Goal: Task Accomplishment & Management: Complete application form

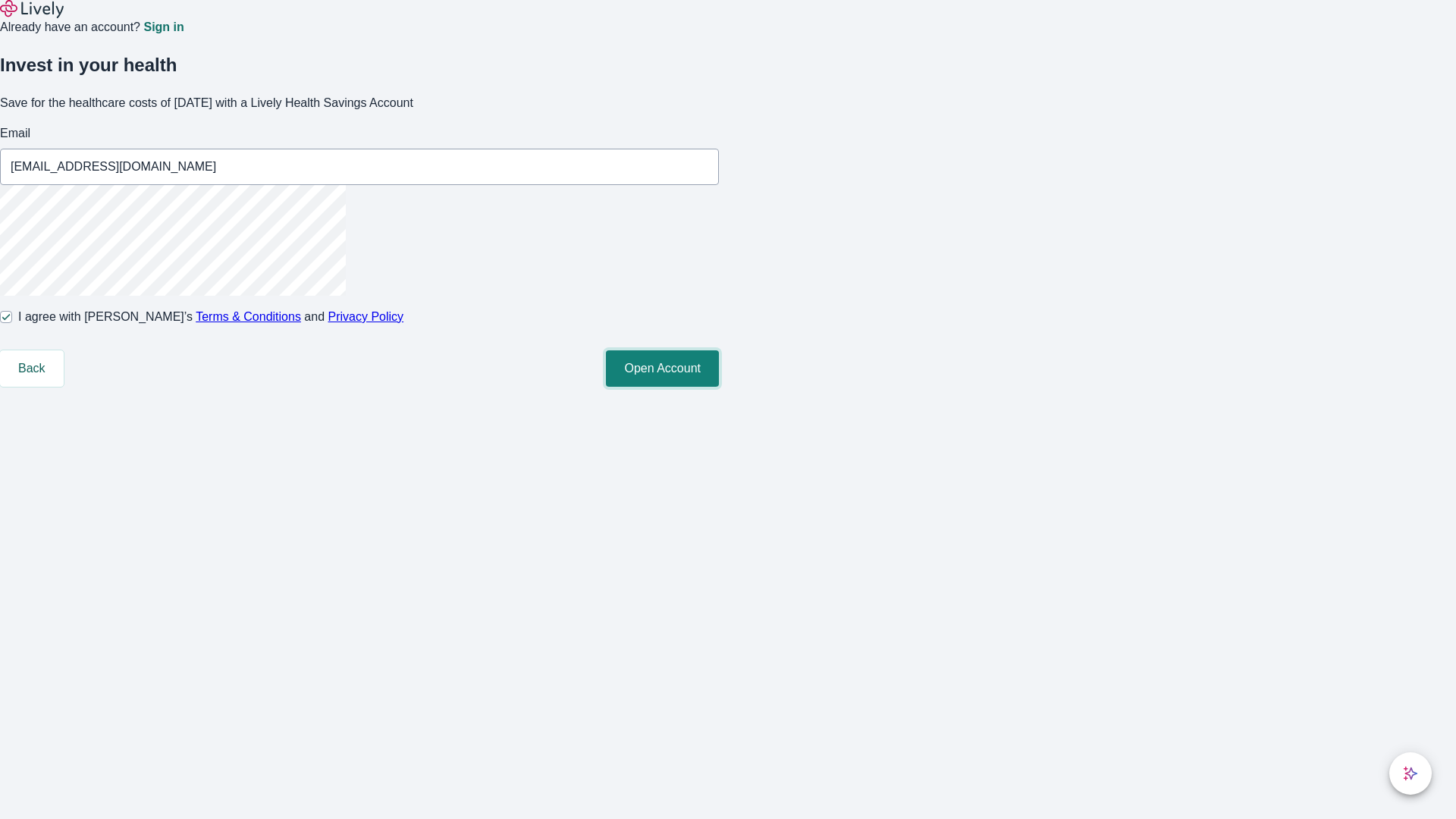
click at [719, 387] on button "Open Account" at bounding box center [662, 368] width 113 height 37
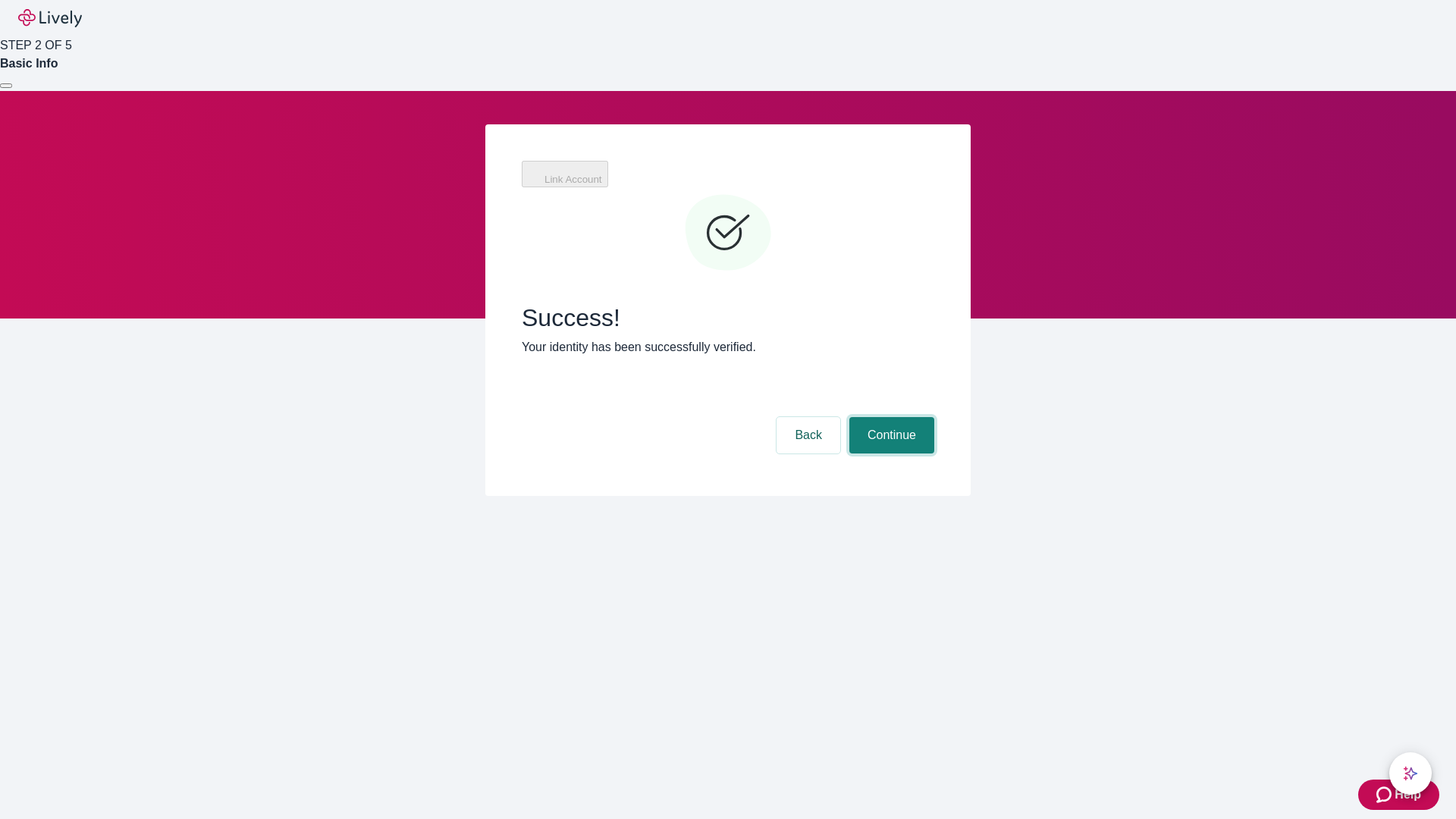
click at [889, 417] on button "Continue" at bounding box center [891, 435] width 85 height 37
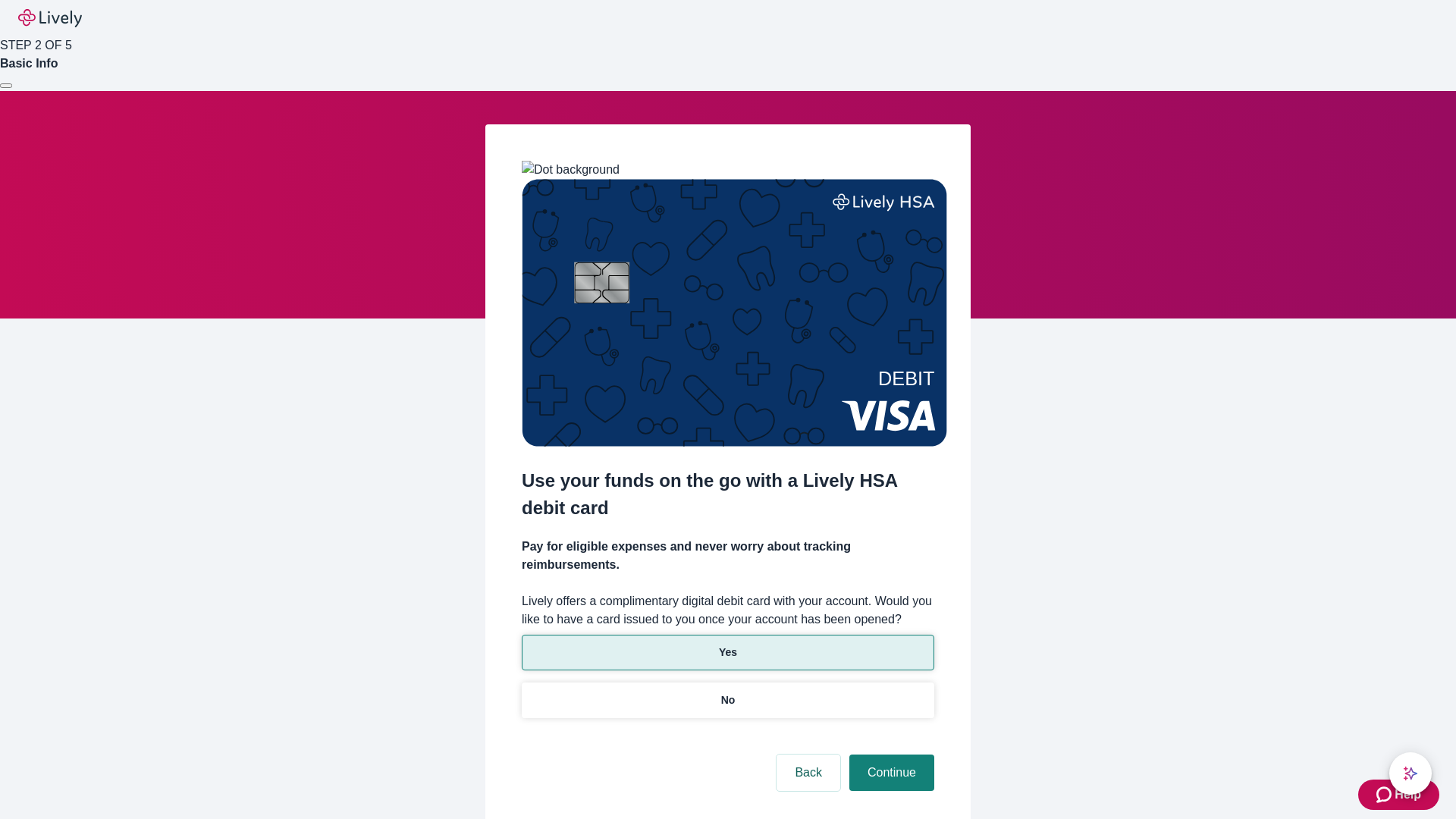
click at [728, 644] on p "Yes" at bounding box center [728, 652] width 18 height 16
click at [889, 754] on button "Continue" at bounding box center [891, 772] width 85 height 37
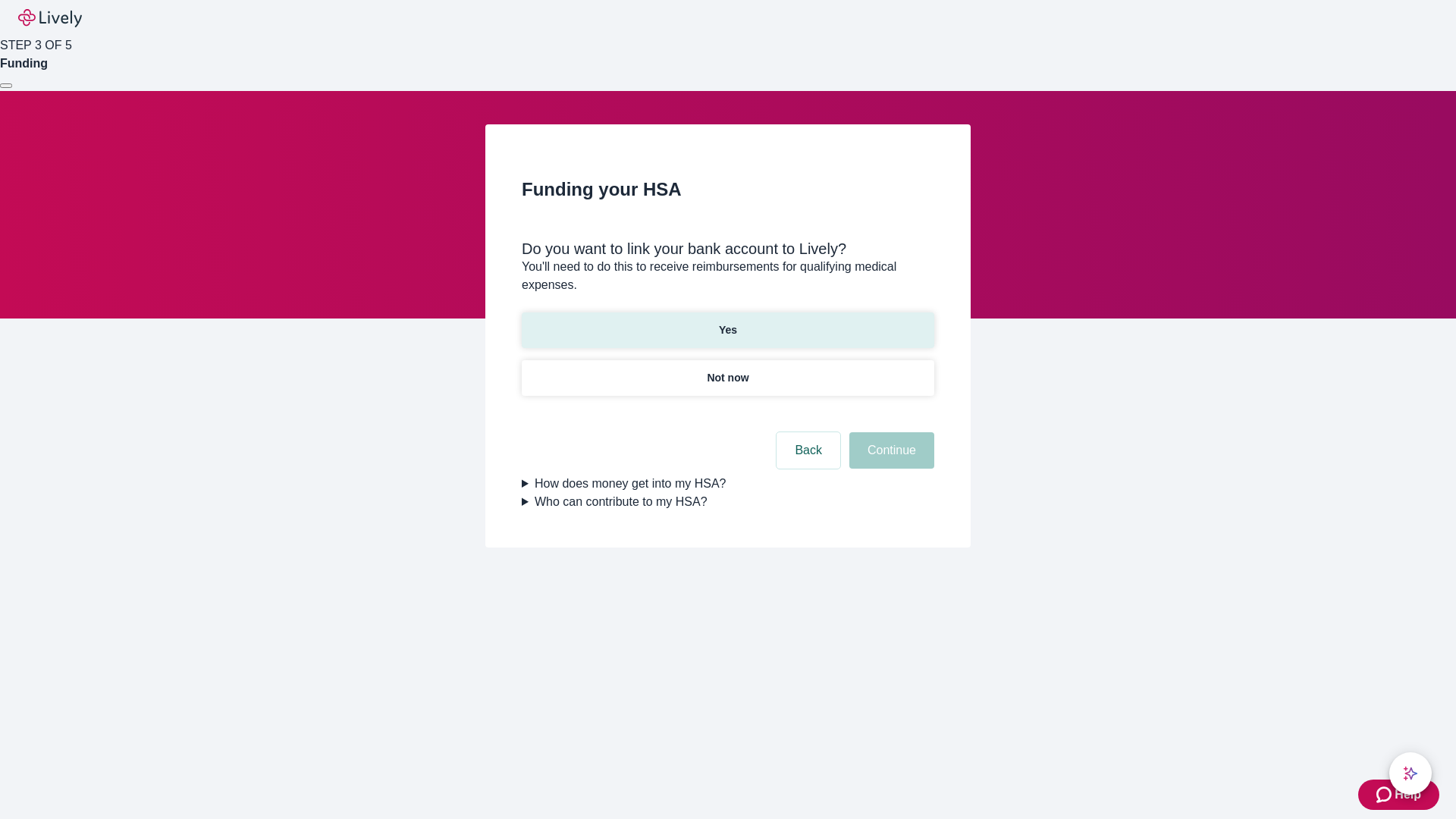
click at [728, 323] on p "Yes" at bounding box center [728, 331] width 18 height 16
click at [889, 432] on button "Continue" at bounding box center [891, 450] width 85 height 37
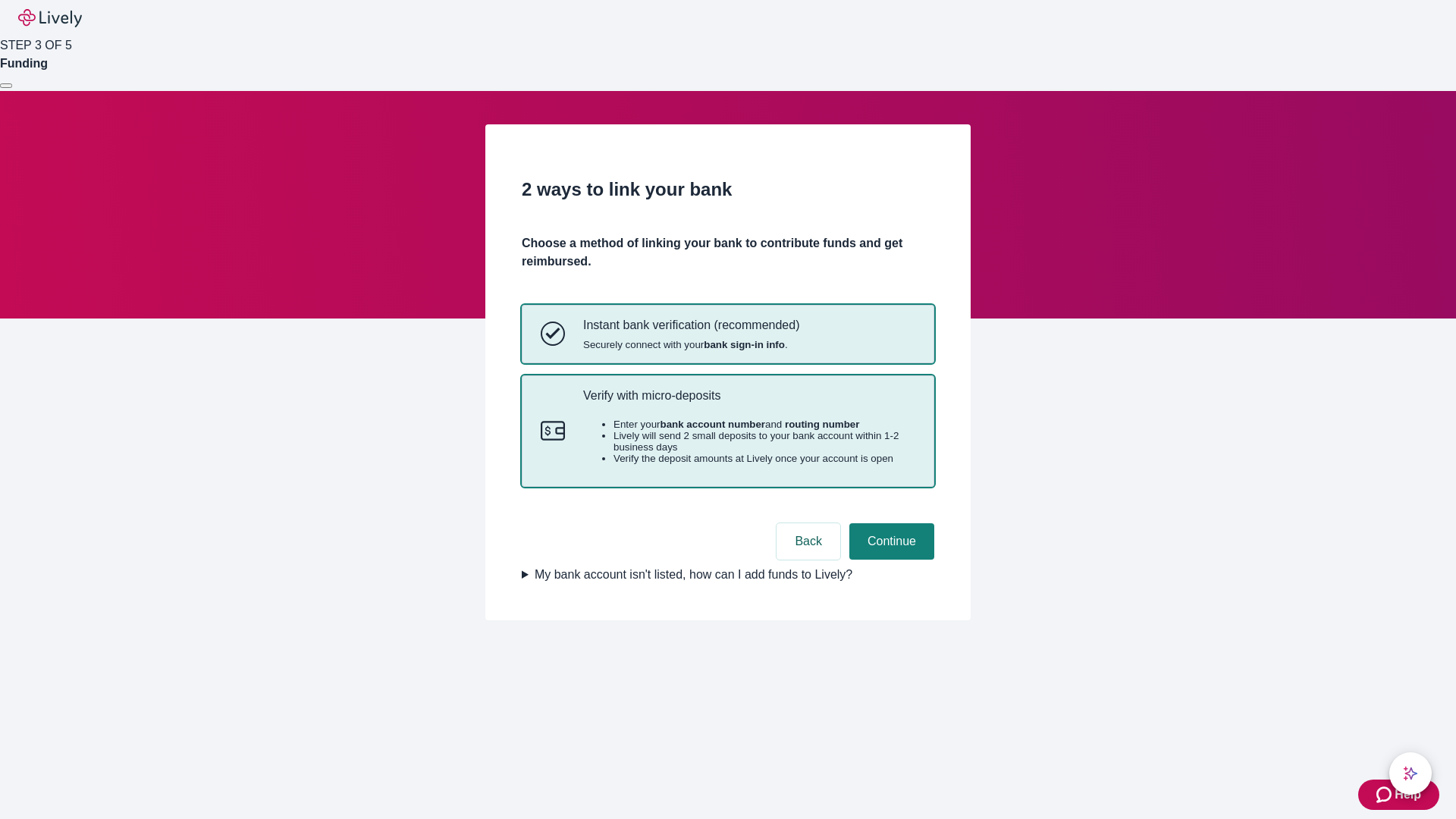
click at [748, 403] on p "Verify with micro-deposits" at bounding box center [749, 395] width 332 height 15
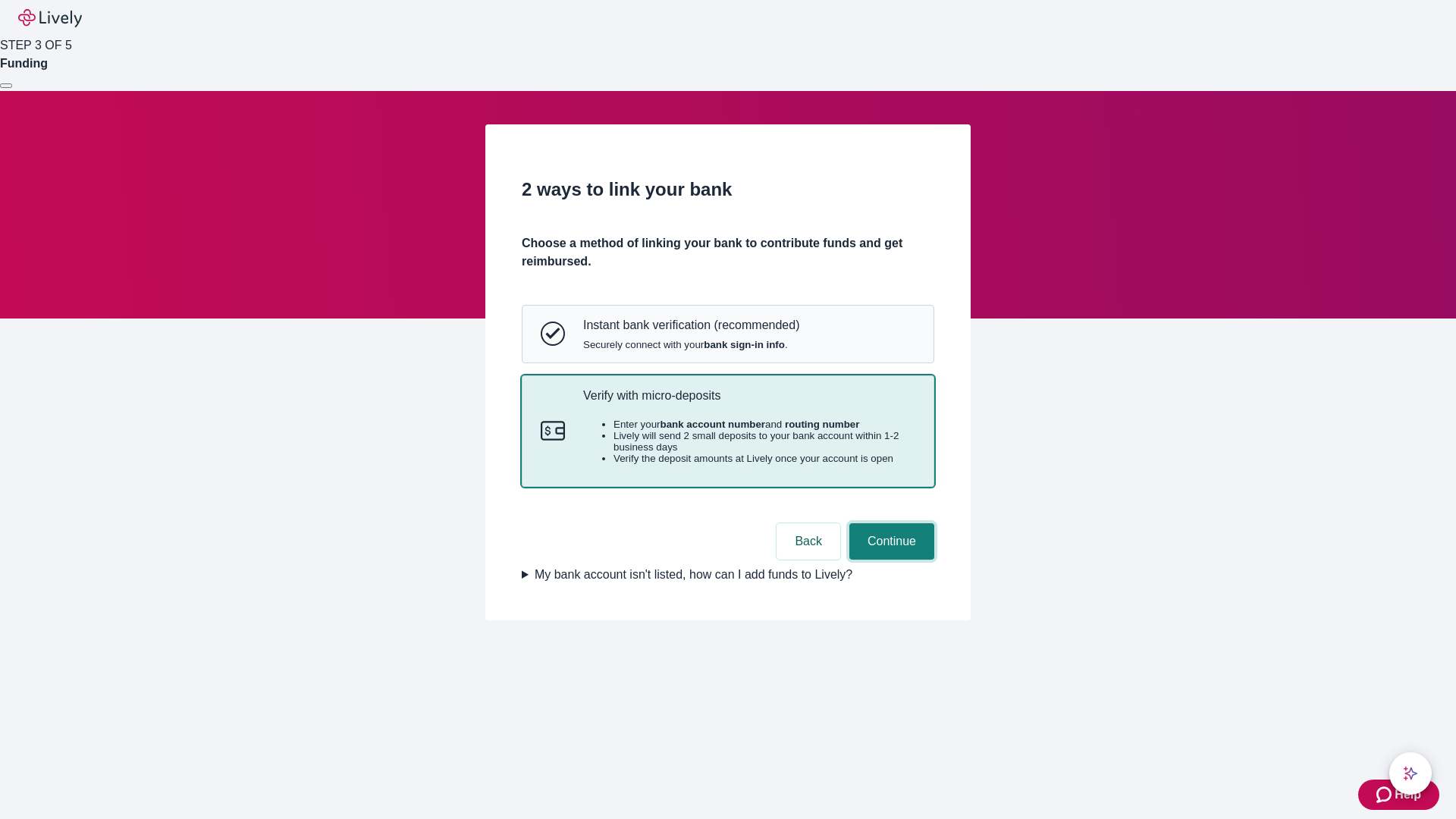
click at [889, 559] on button "Continue" at bounding box center [891, 541] width 85 height 37
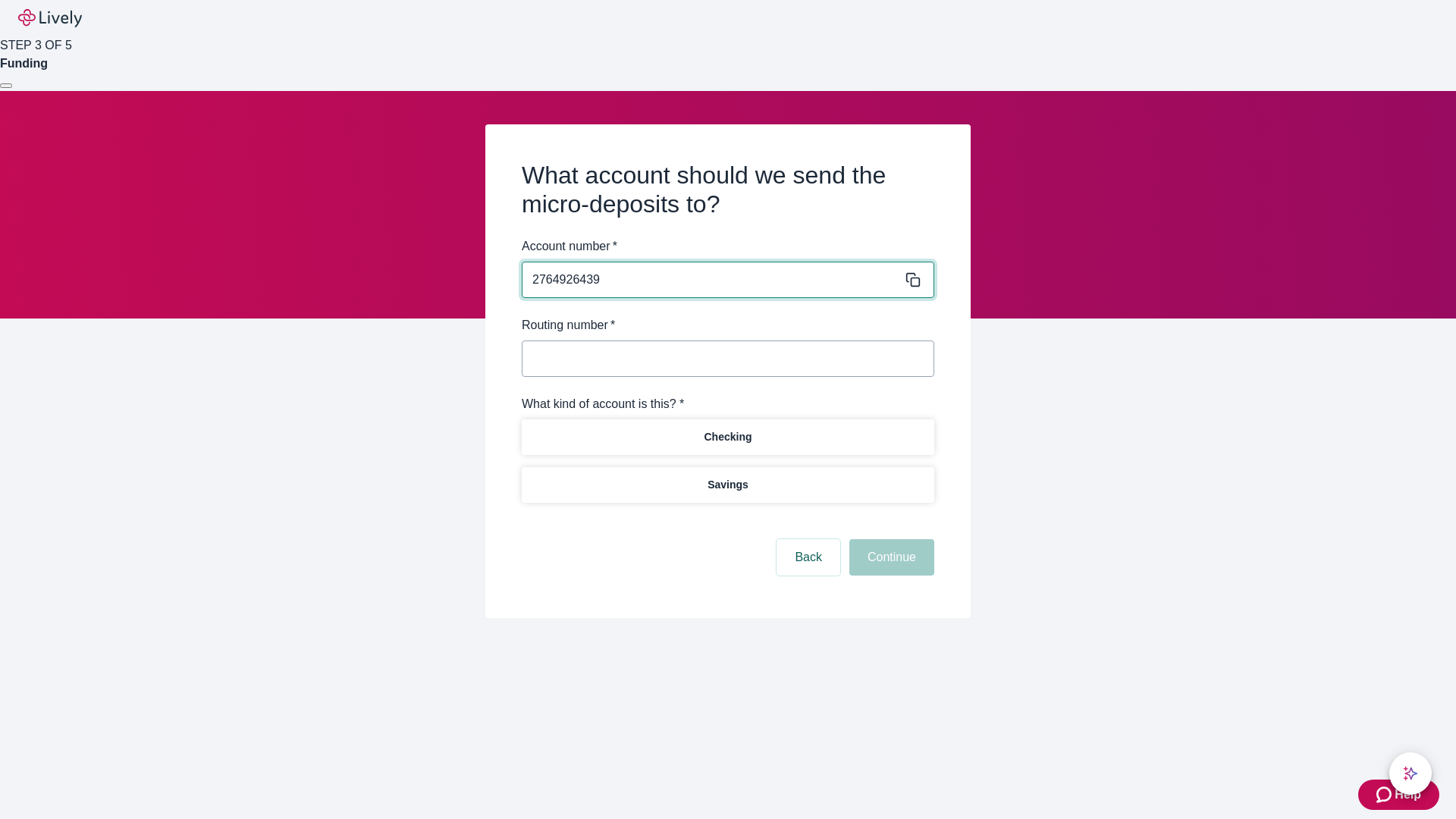
type input "2764926439"
type input "122000661"
